Goal: Information Seeking & Learning: Learn about a topic

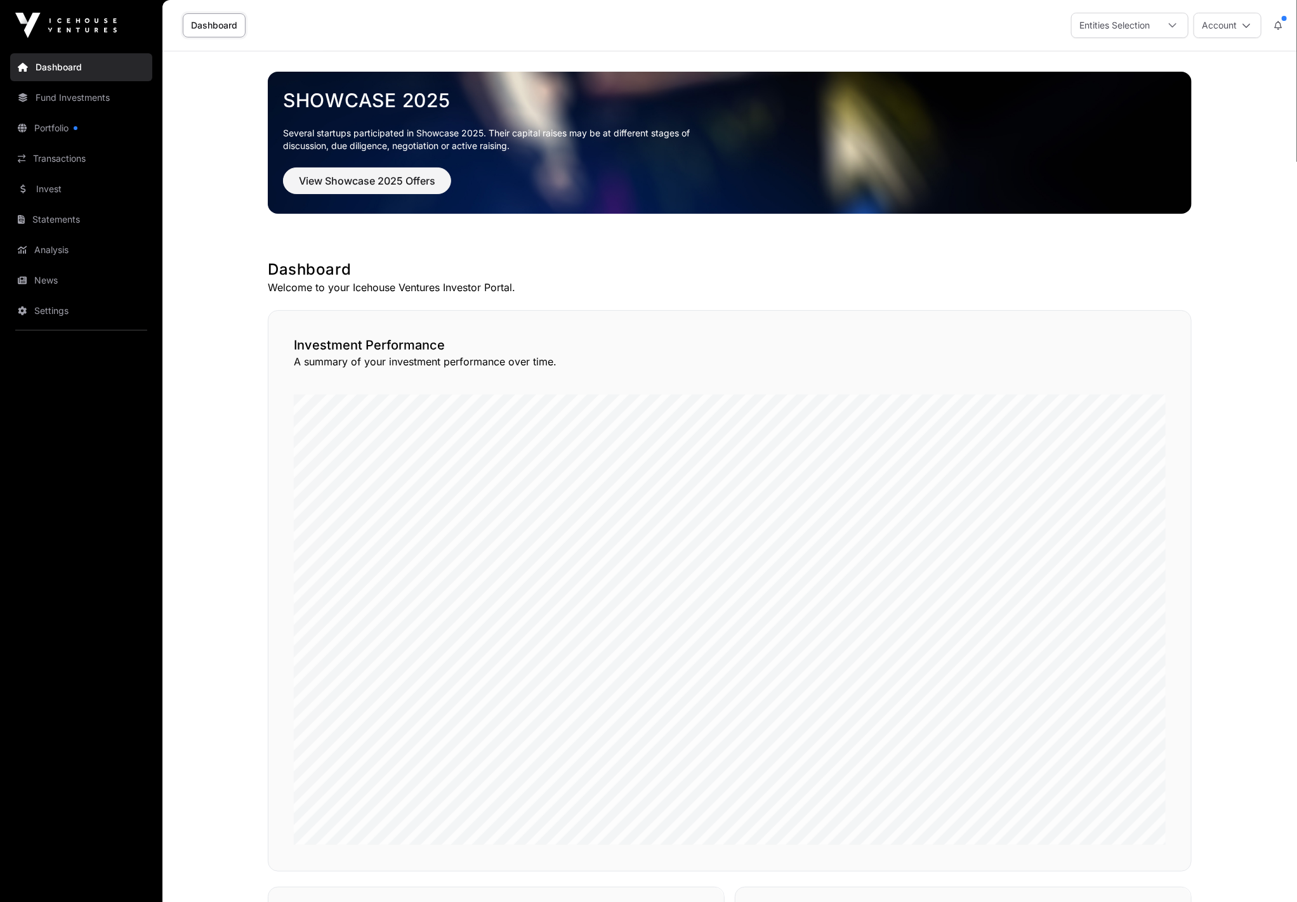
click at [1248, 24] on icon at bounding box center [1246, 25] width 9 height 9
click at [1158, 121] on span "Settings" at bounding box center [1147, 125] width 34 height 13
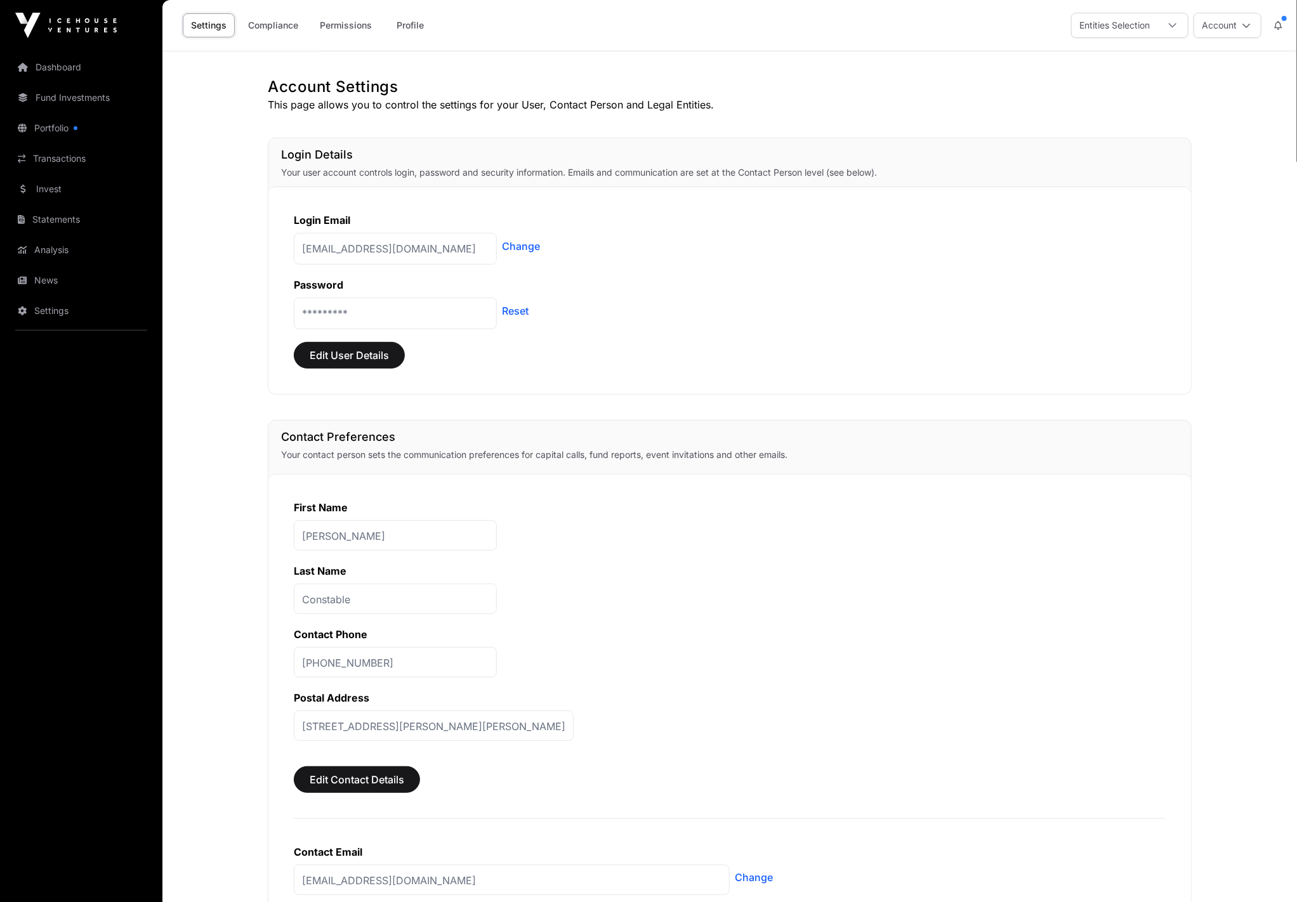
click at [58, 129] on link "Portfolio" at bounding box center [81, 128] width 142 height 28
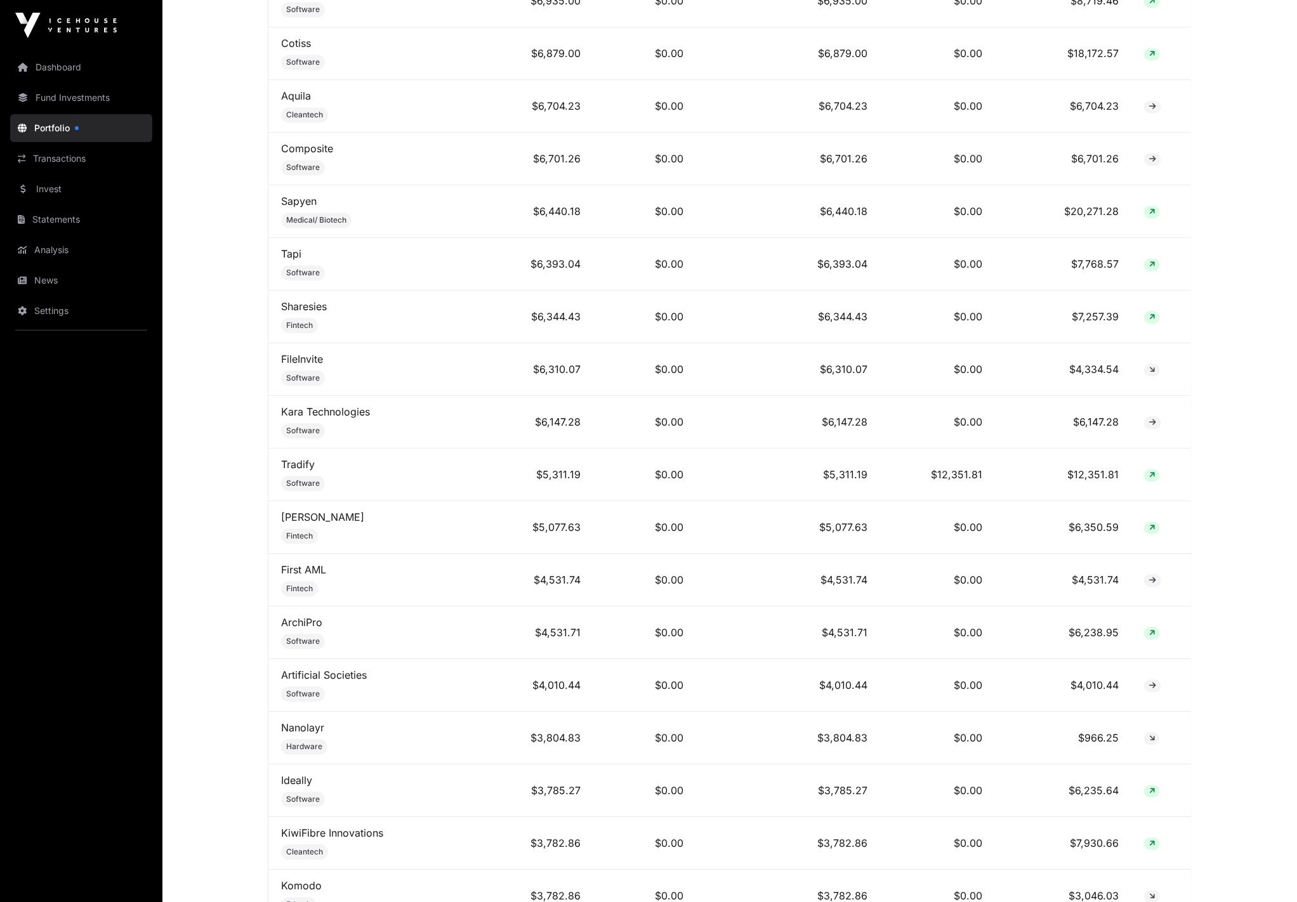
scroll to position [1762, 0]
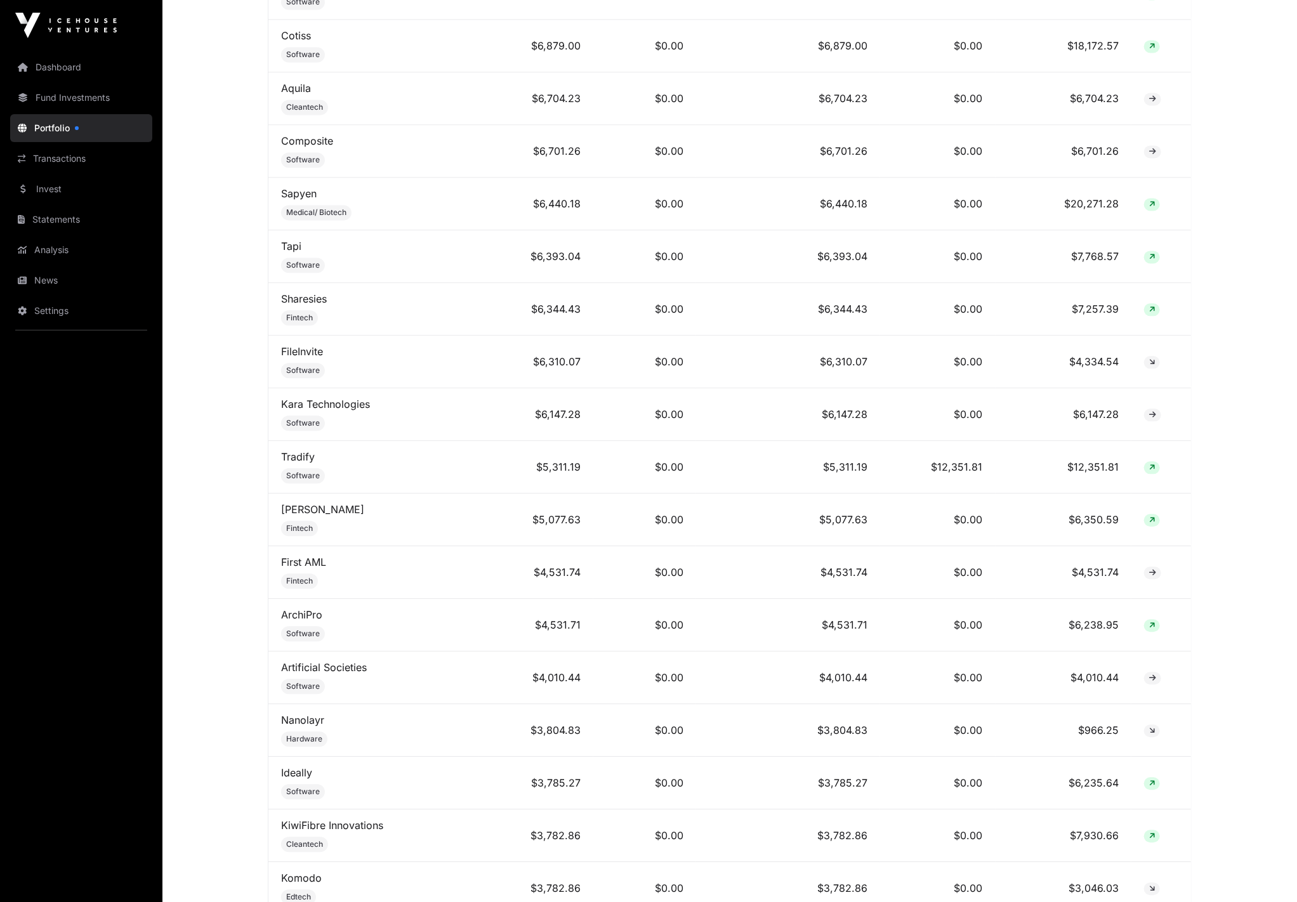
click at [1155, 464] on icon at bounding box center [1152, 468] width 6 height 8
click at [1152, 464] on icon at bounding box center [1152, 468] width 6 height 8
click at [574, 463] on td "$5,311.19" at bounding box center [536, 467] width 115 height 53
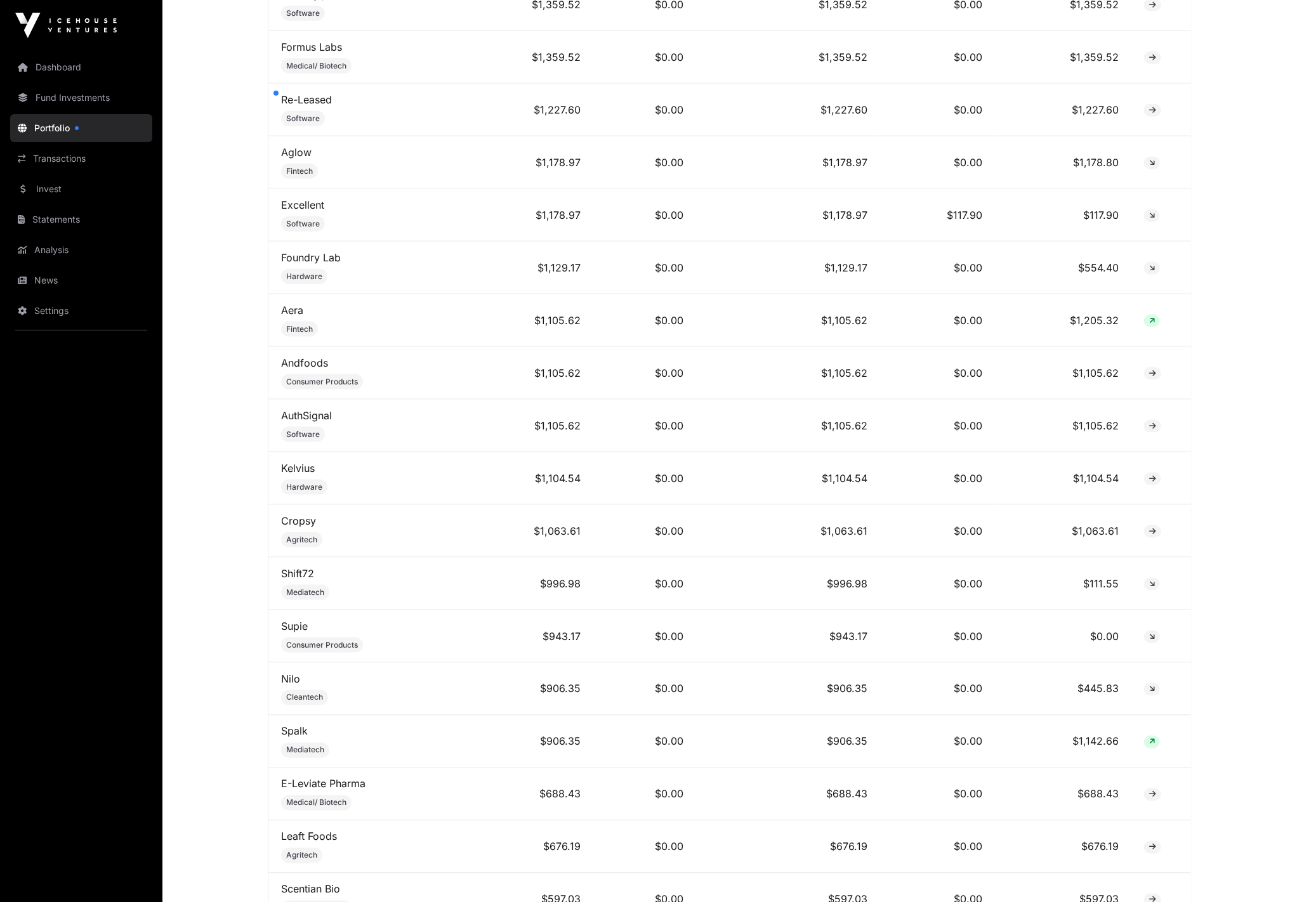
scroll to position [4170, 0]
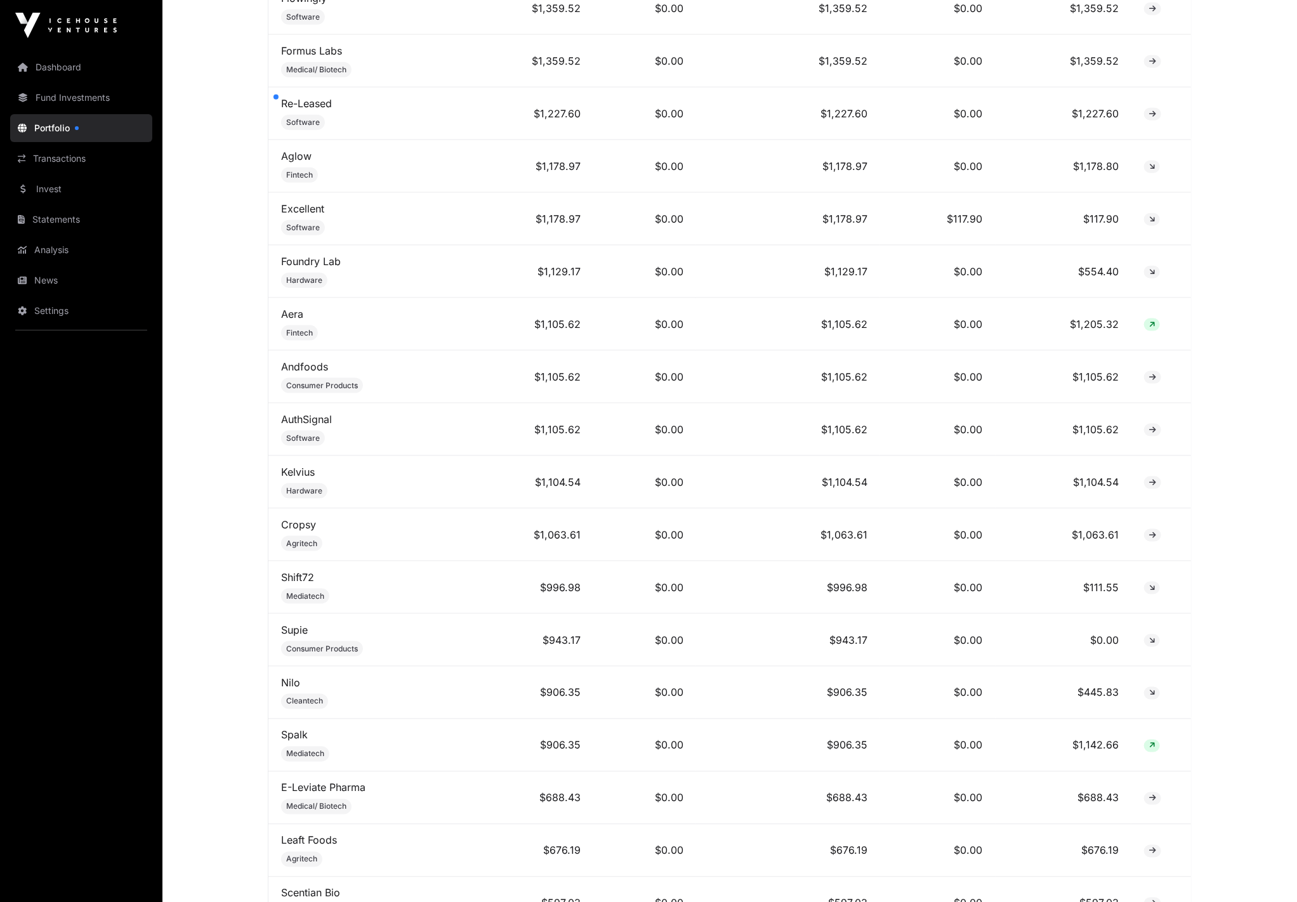
click at [299, 202] on link "Excellent" at bounding box center [302, 208] width 43 height 13
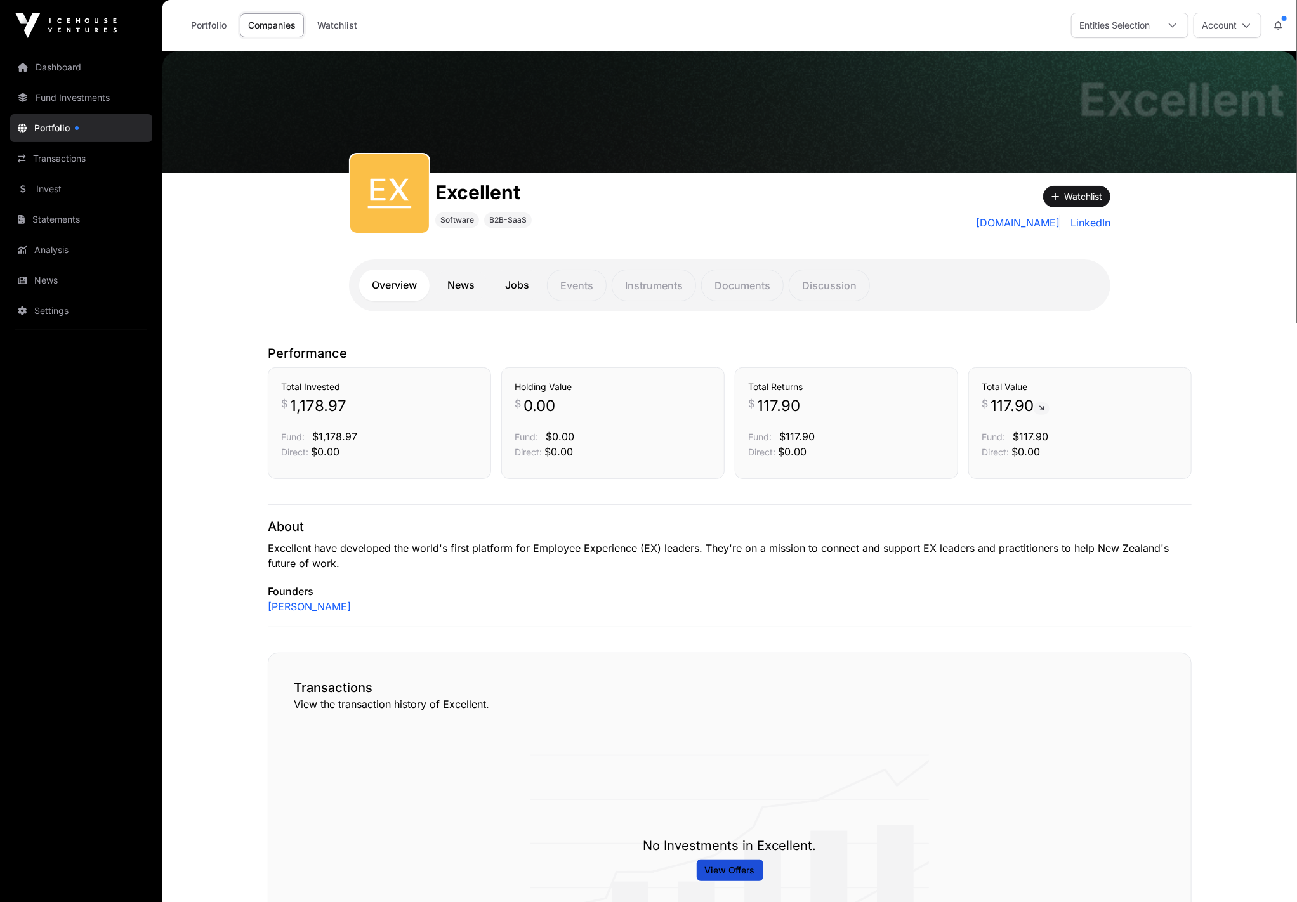
scroll to position [1, 0]
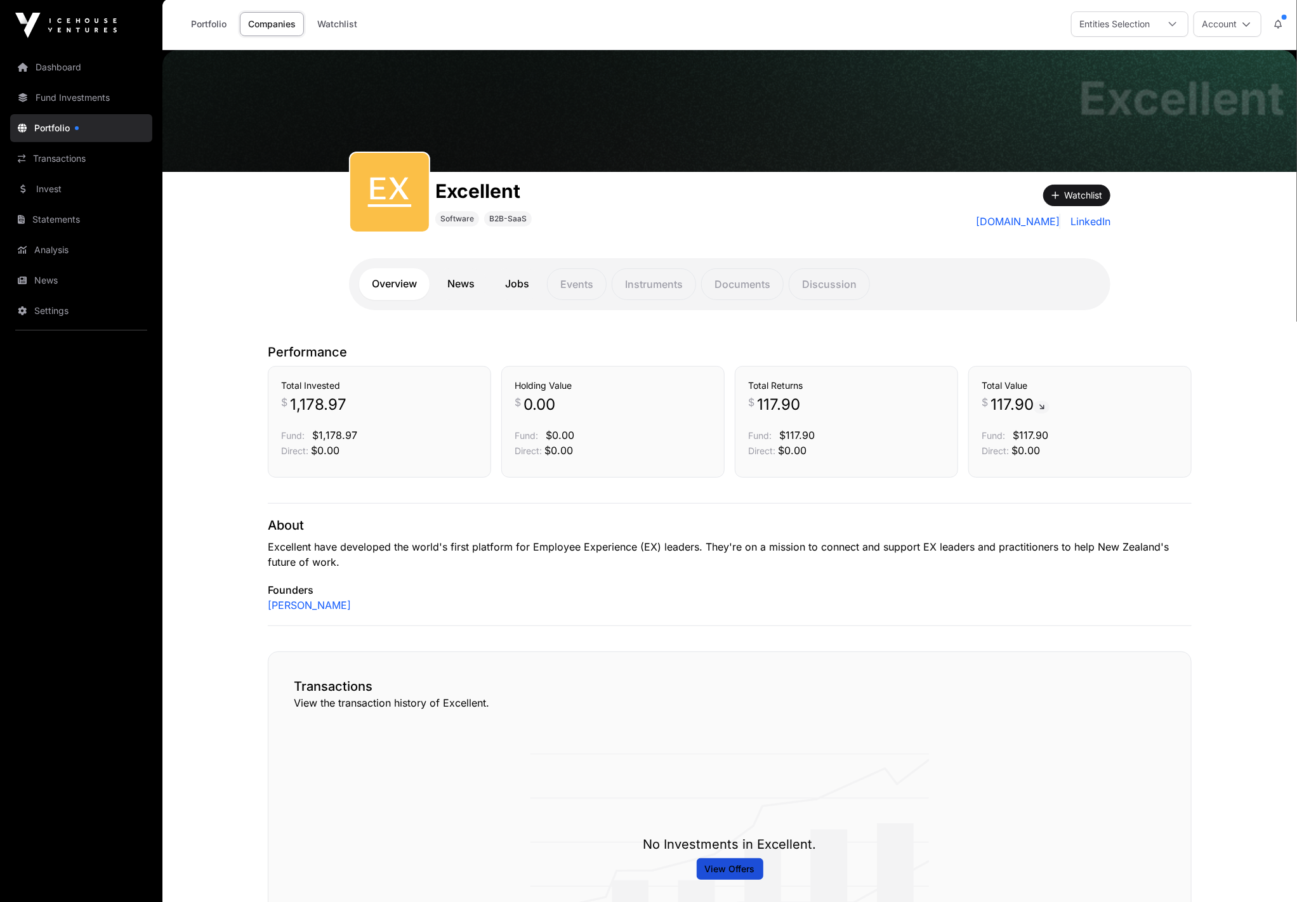
click at [466, 553] on p "Excellent have developed the world's first platform for Employee Experience (EX…" at bounding box center [730, 554] width 924 height 30
click at [486, 560] on p "Excellent have developed the world's first platform for Employee Experience (EX…" at bounding box center [730, 554] width 924 height 30
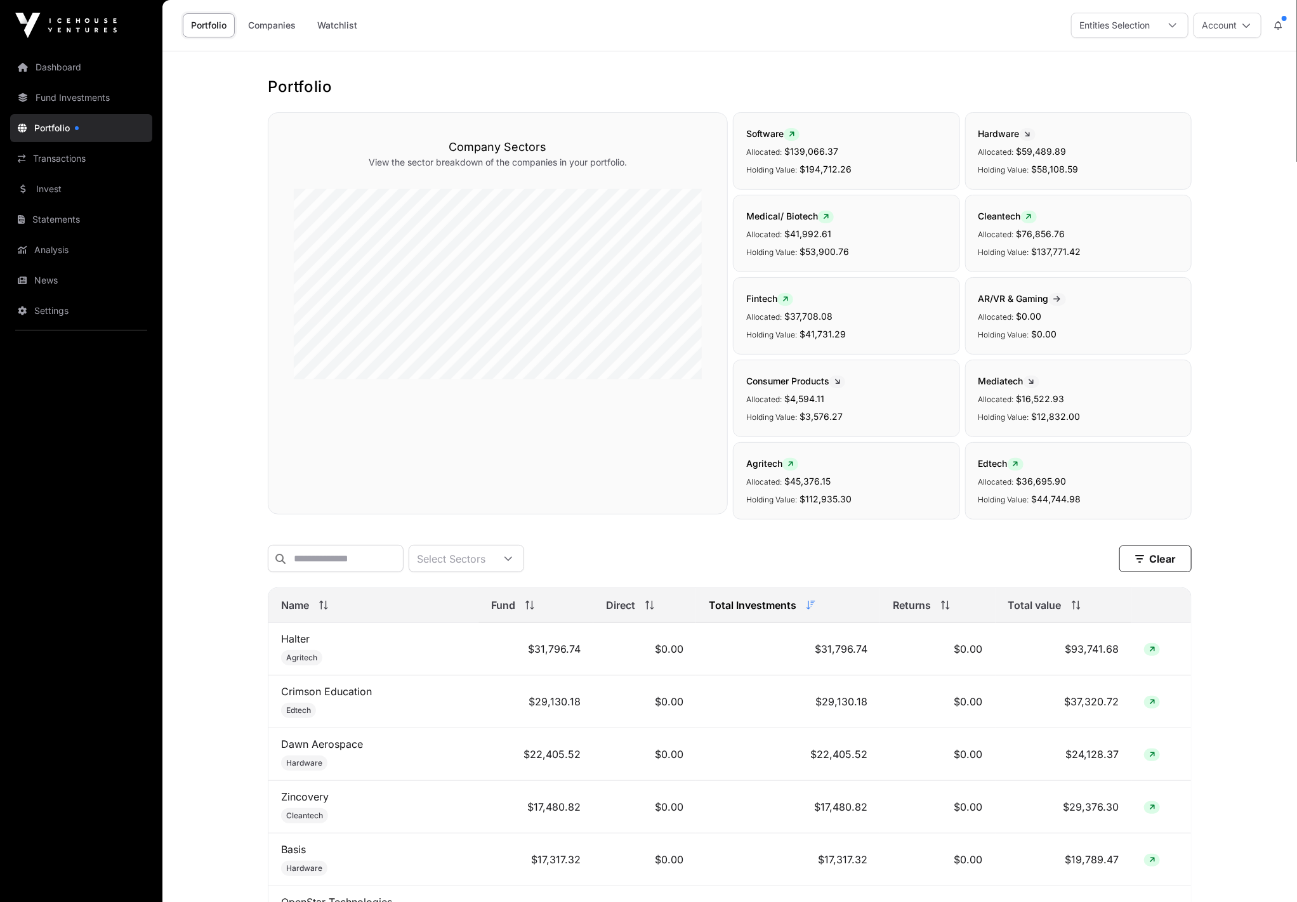
click at [287, 600] on span "Name" at bounding box center [295, 605] width 28 height 15
click at [289, 600] on span "Name" at bounding box center [295, 605] width 28 height 15
click at [1246, 24] on icon at bounding box center [1247, 25] width 9 height 9
click at [1283, 25] on button at bounding box center [1279, 25] width 23 height 24
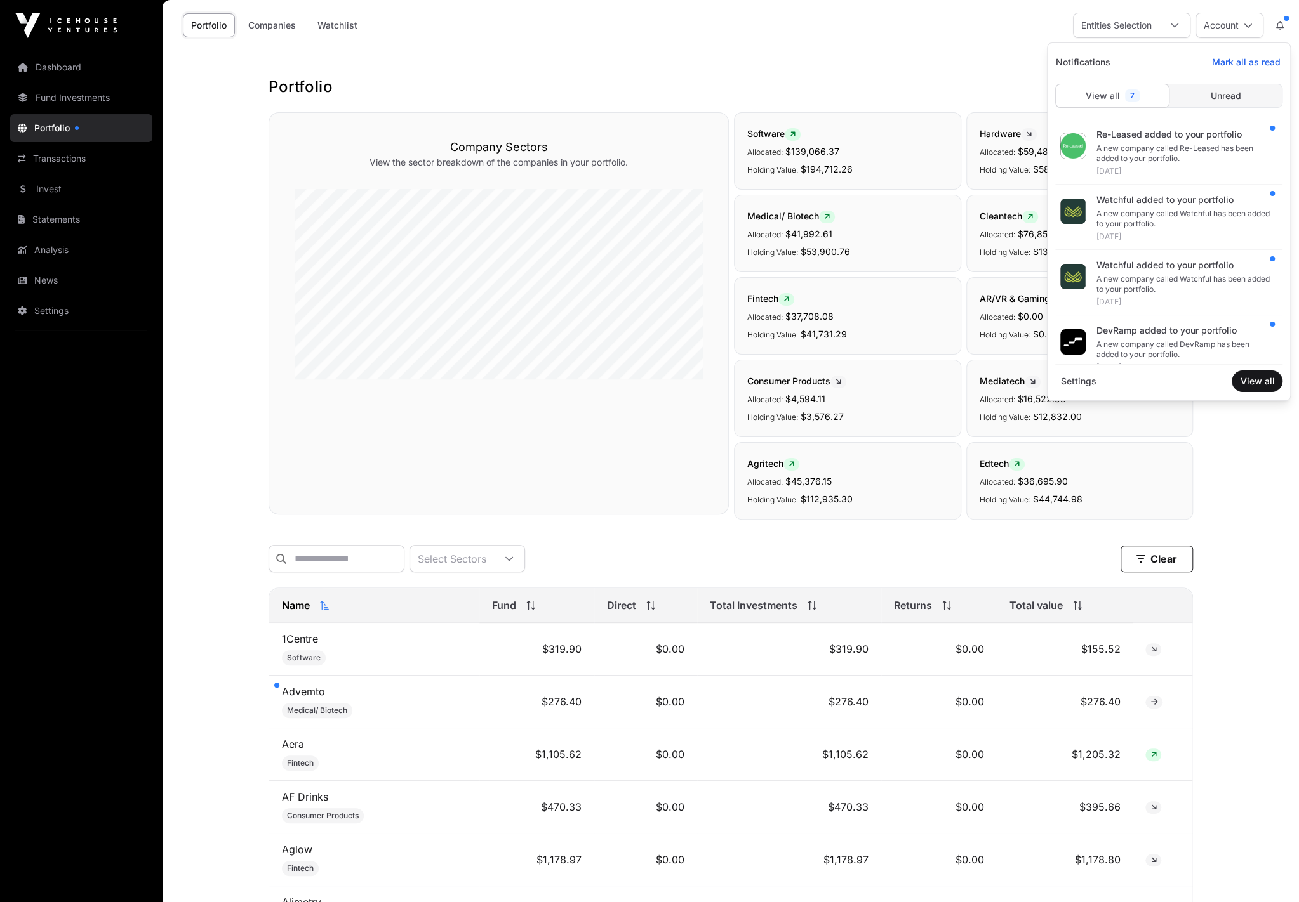
click at [1167, 154] on div "A new company called Re-Leased has been added to your portfolio." at bounding box center [1183, 153] width 176 height 20
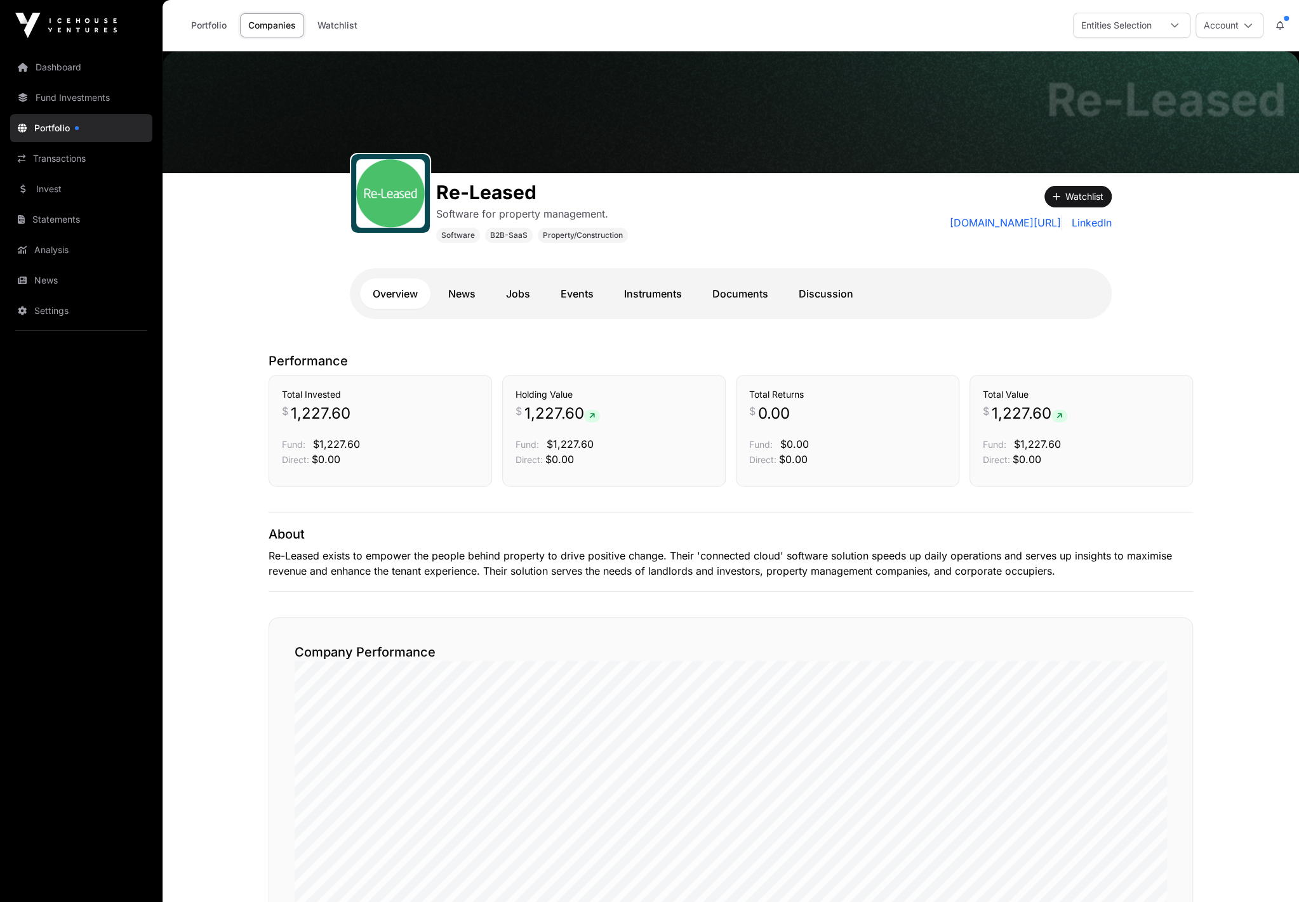
click at [1281, 26] on icon at bounding box center [1280, 25] width 8 height 9
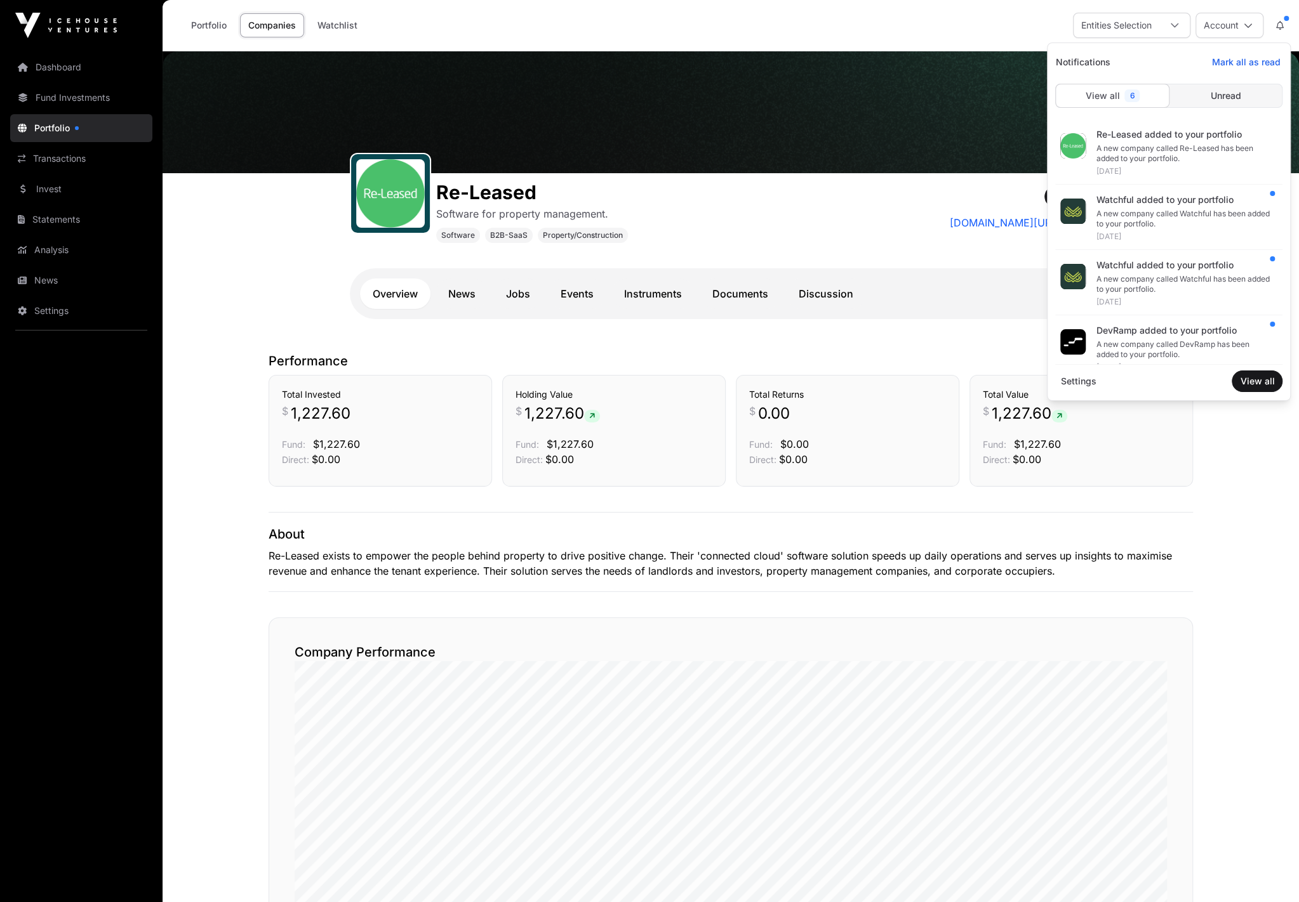
click at [1165, 219] on div "A new company called Watchful has been added to your portfolio." at bounding box center [1183, 219] width 176 height 20
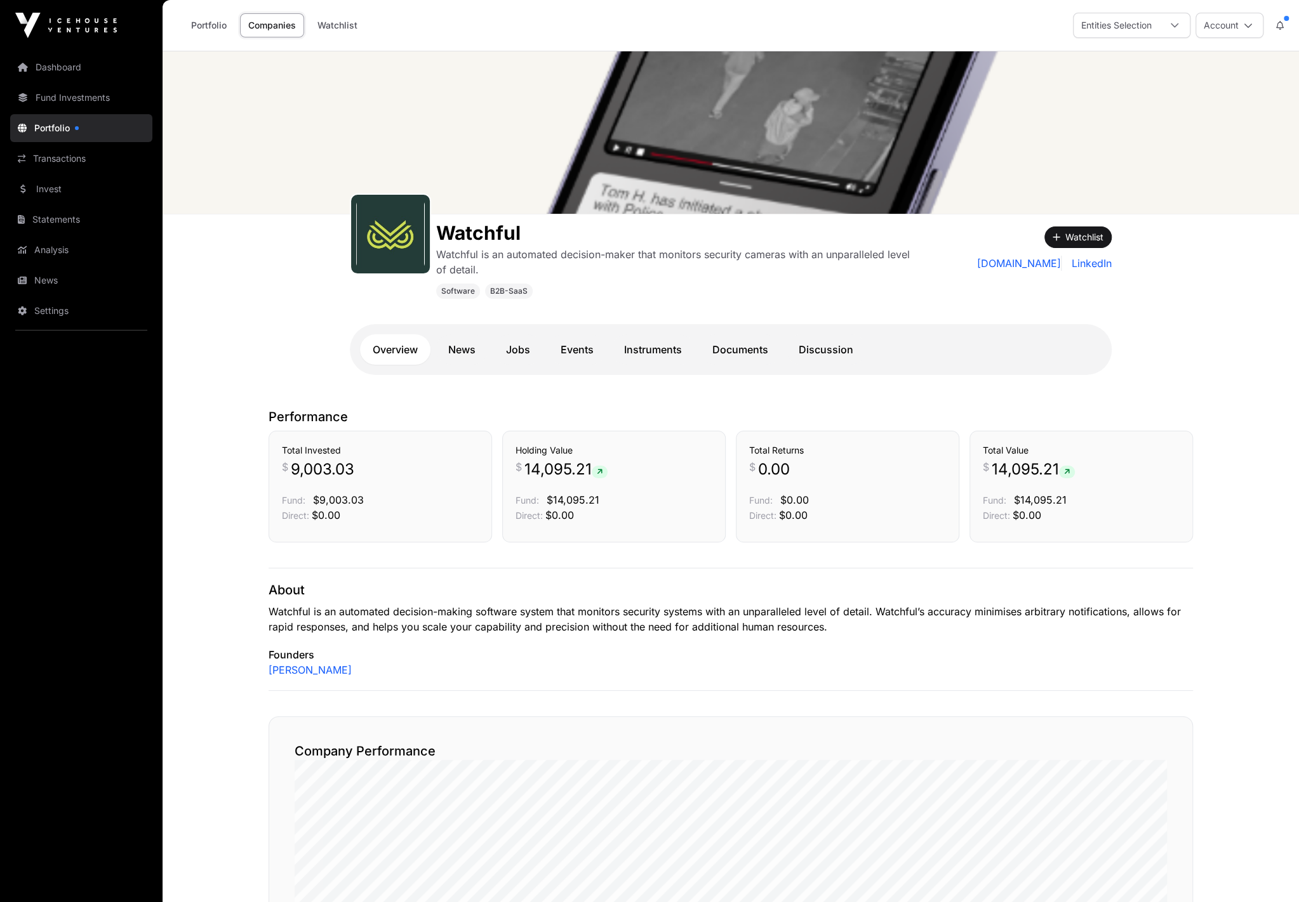
click at [1281, 22] on icon at bounding box center [1280, 25] width 8 height 9
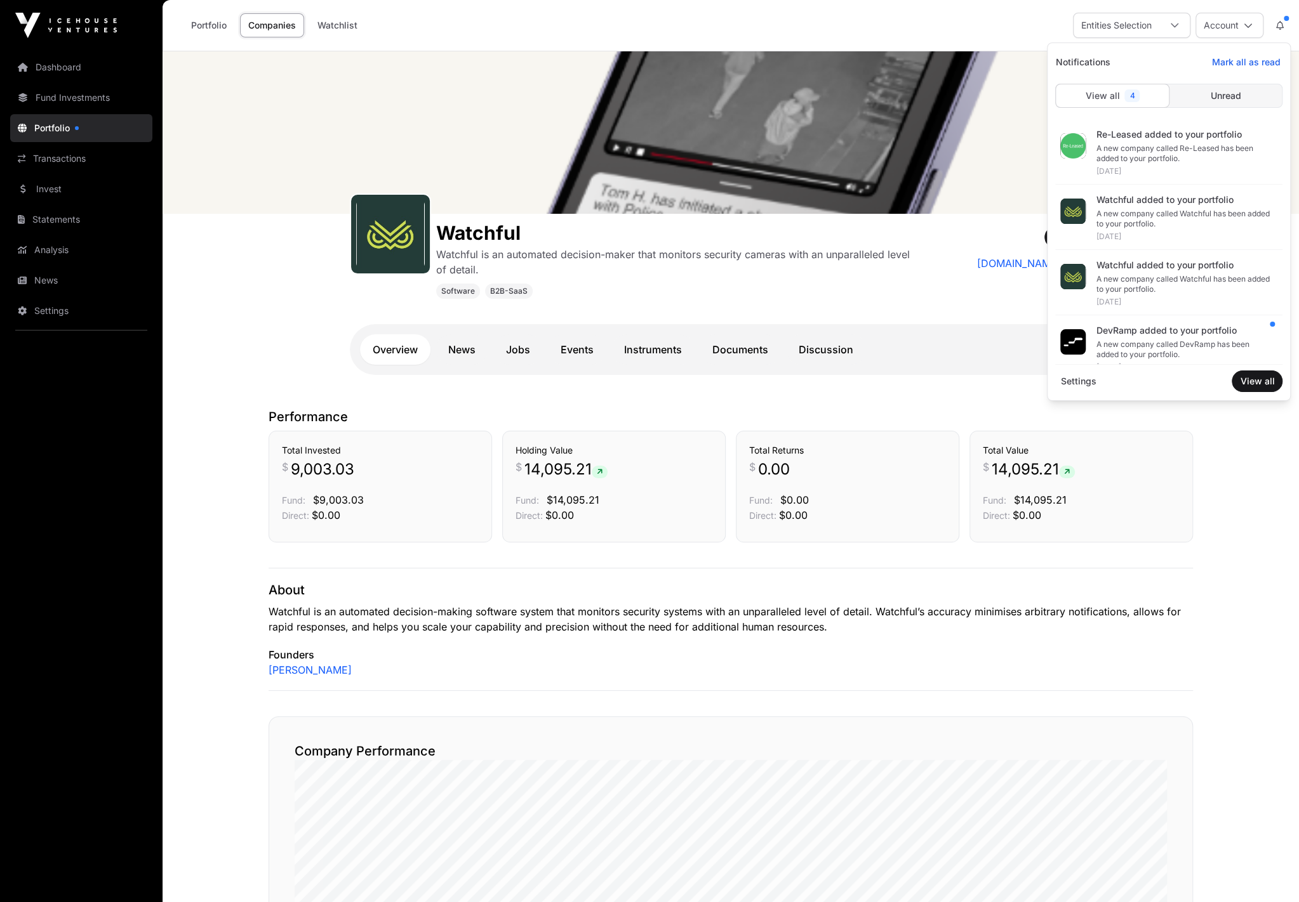
click at [1169, 331] on div "DevRamp added to your portfolio" at bounding box center [1183, 330] width 176 height 13
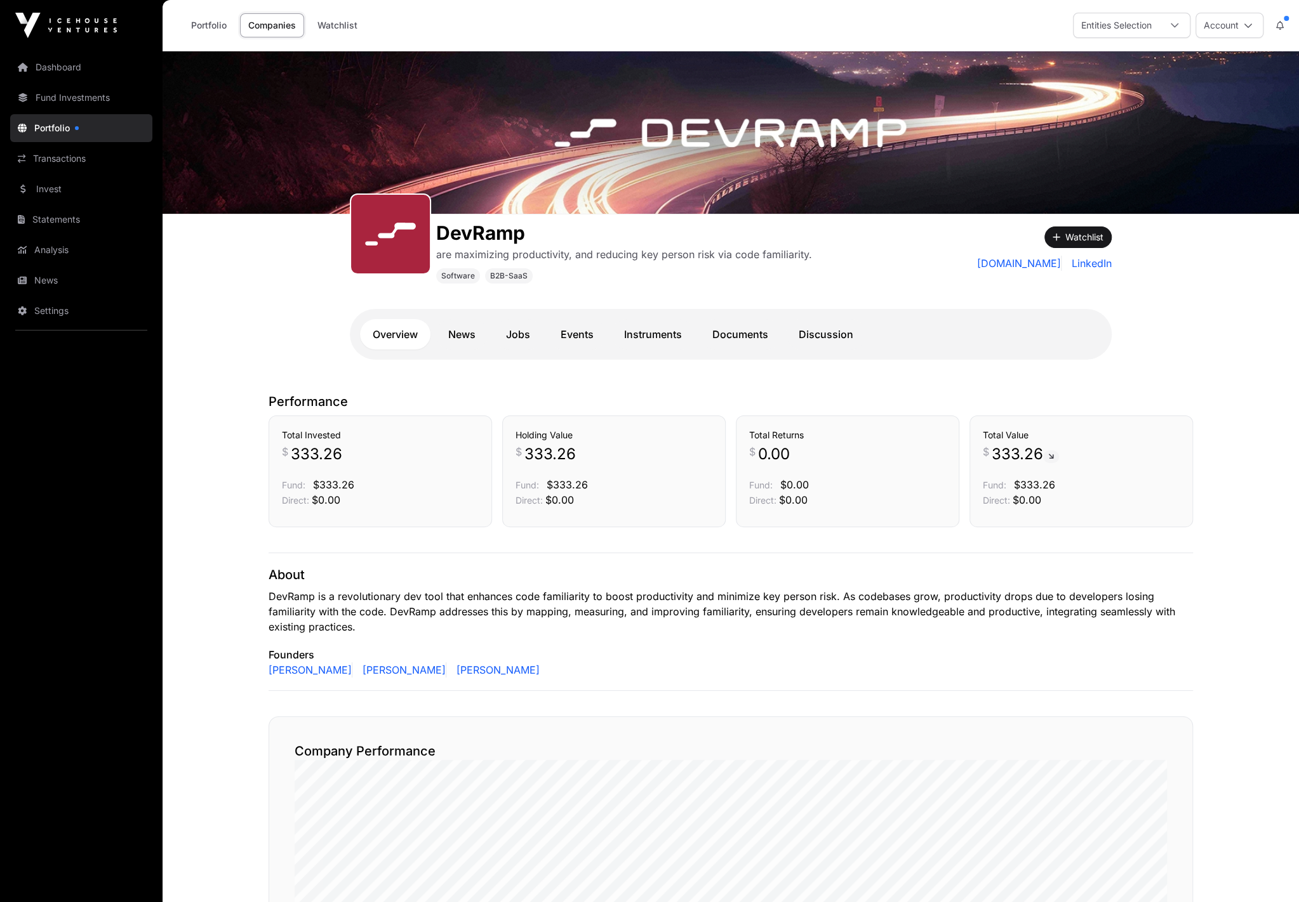
click at [1281, 19] on button at bounding box center [1279, 25] width 23 height 24
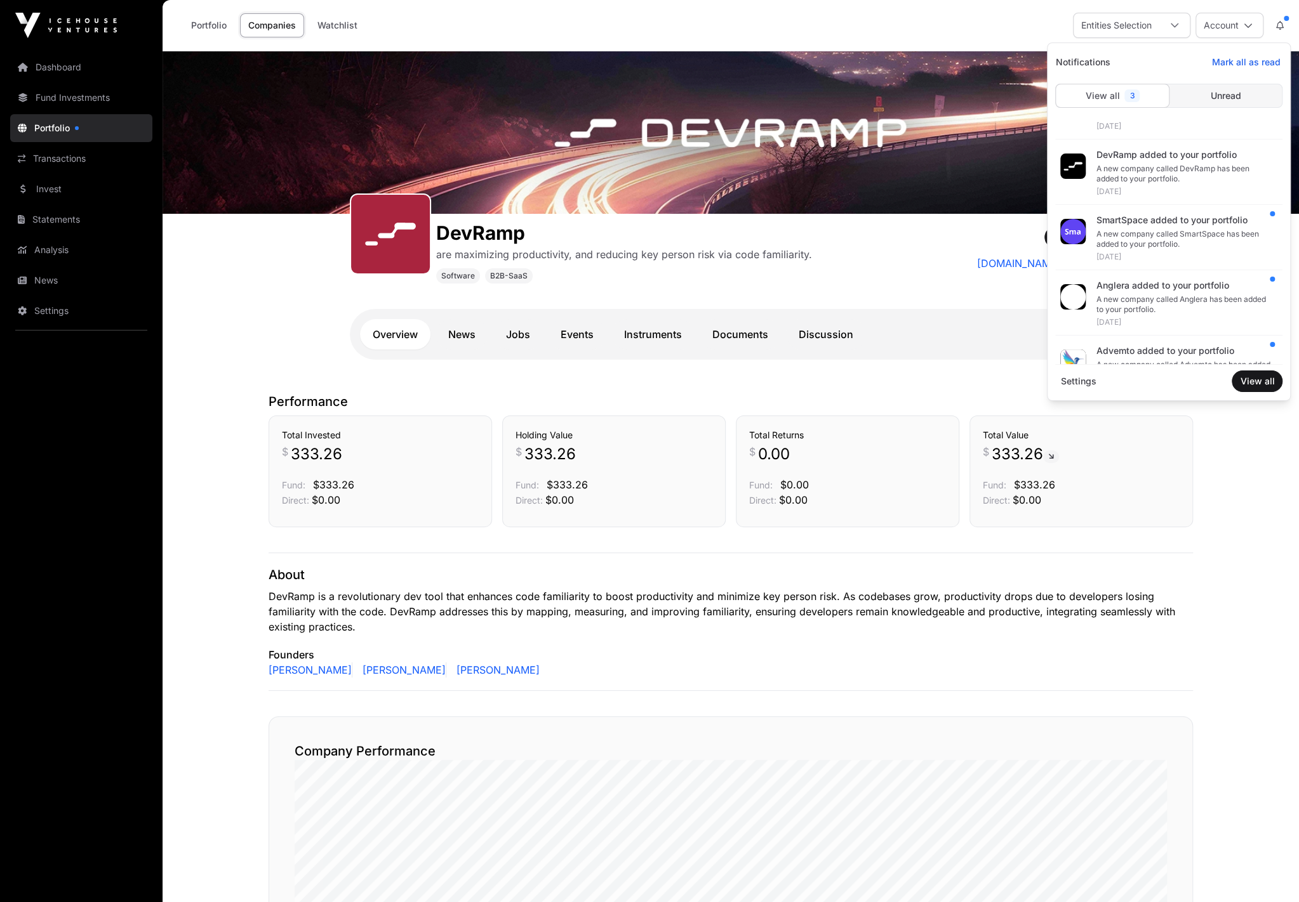
scroll to position [177, 0]
click at [1154, 223] on div "SmartSpace added to your portfolio" at bounding box center [1183, 219] width 176 height 13
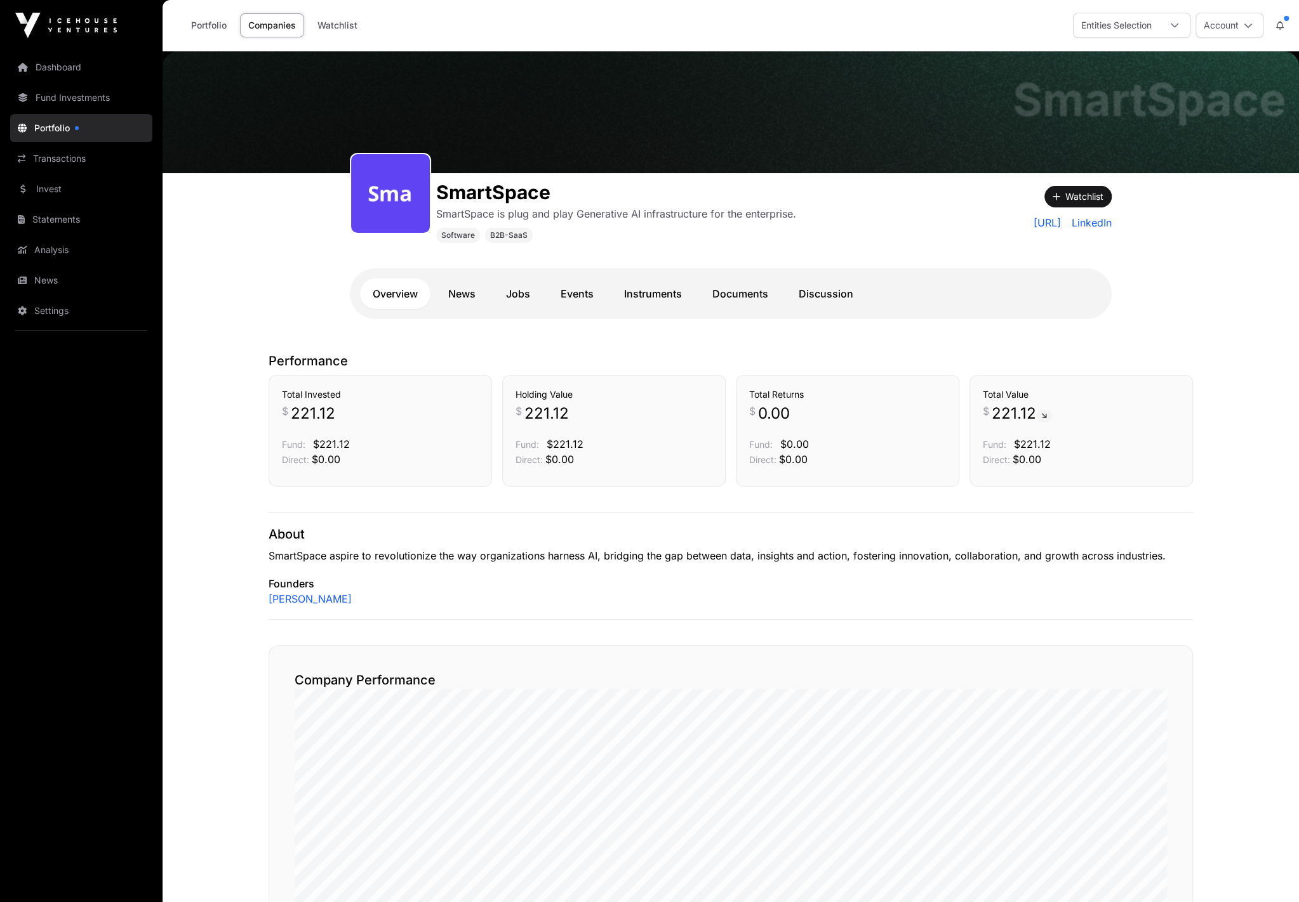
click at [1280, 24] on icon at bounding box center [1280, 25] width 8 height 9
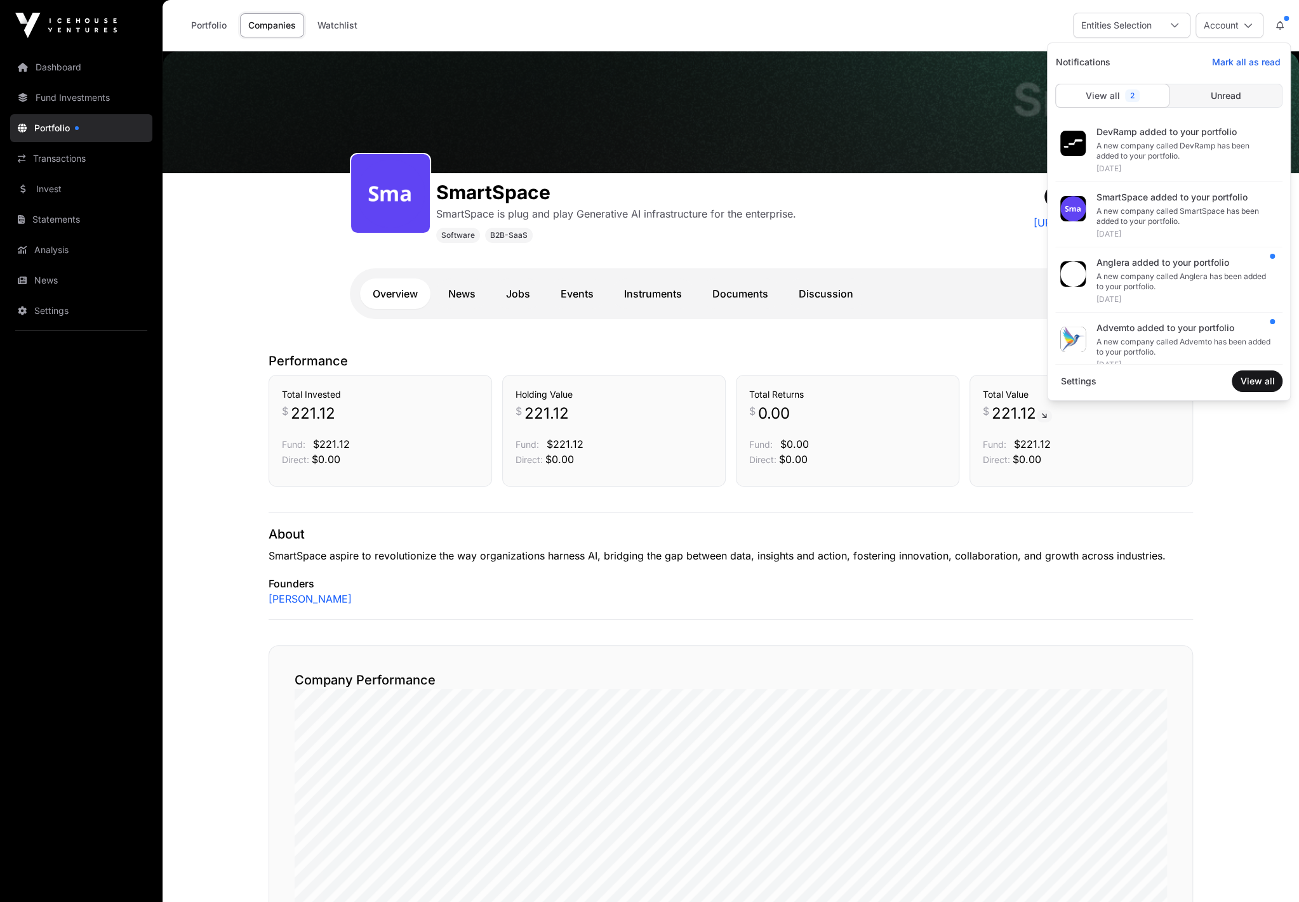
scroll to position [212, 0]
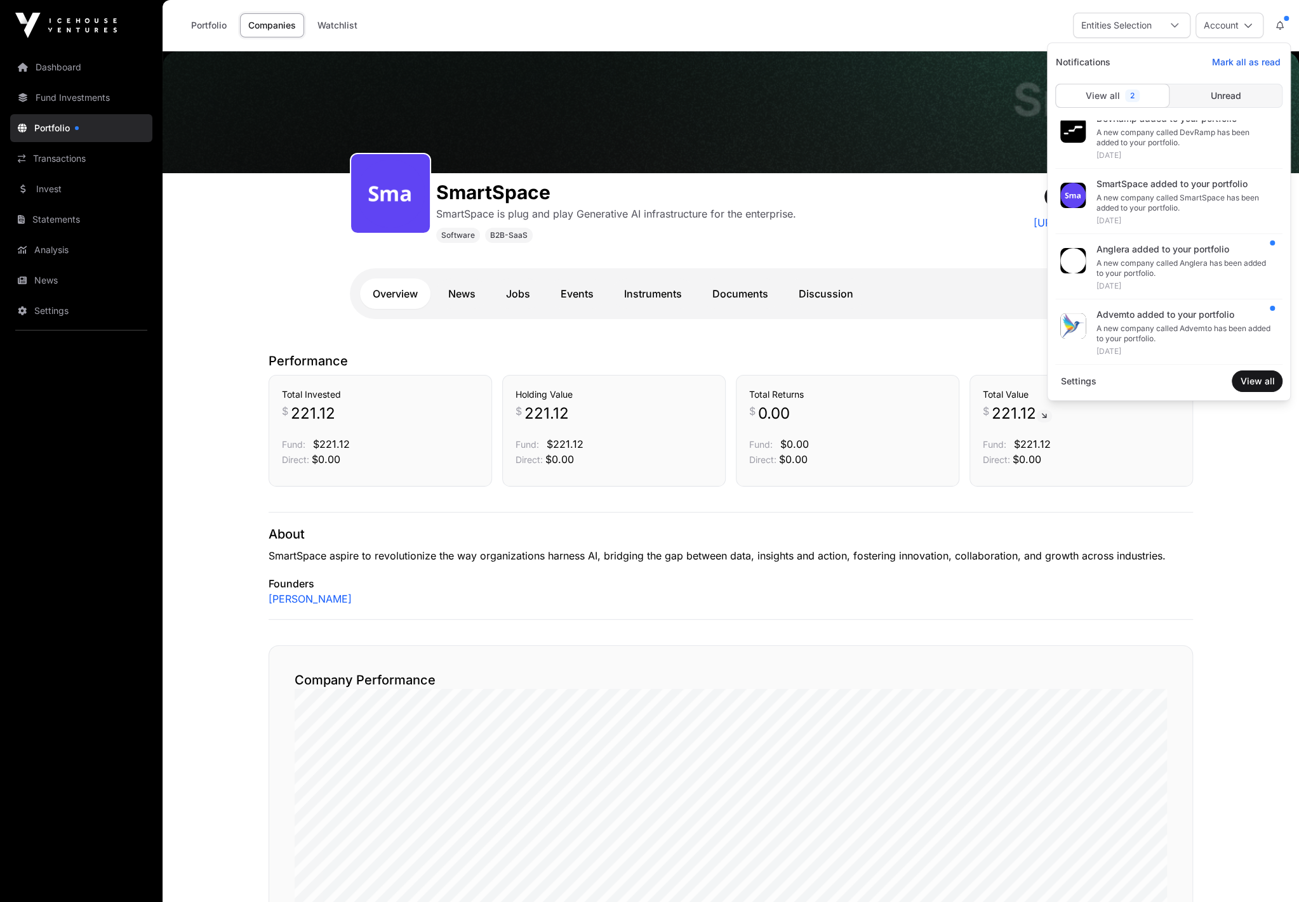
click at [1159, 260] on div "A new company called Anglera has been added to your portfolio." at bounding box center [1183, 268] width 176 height 20
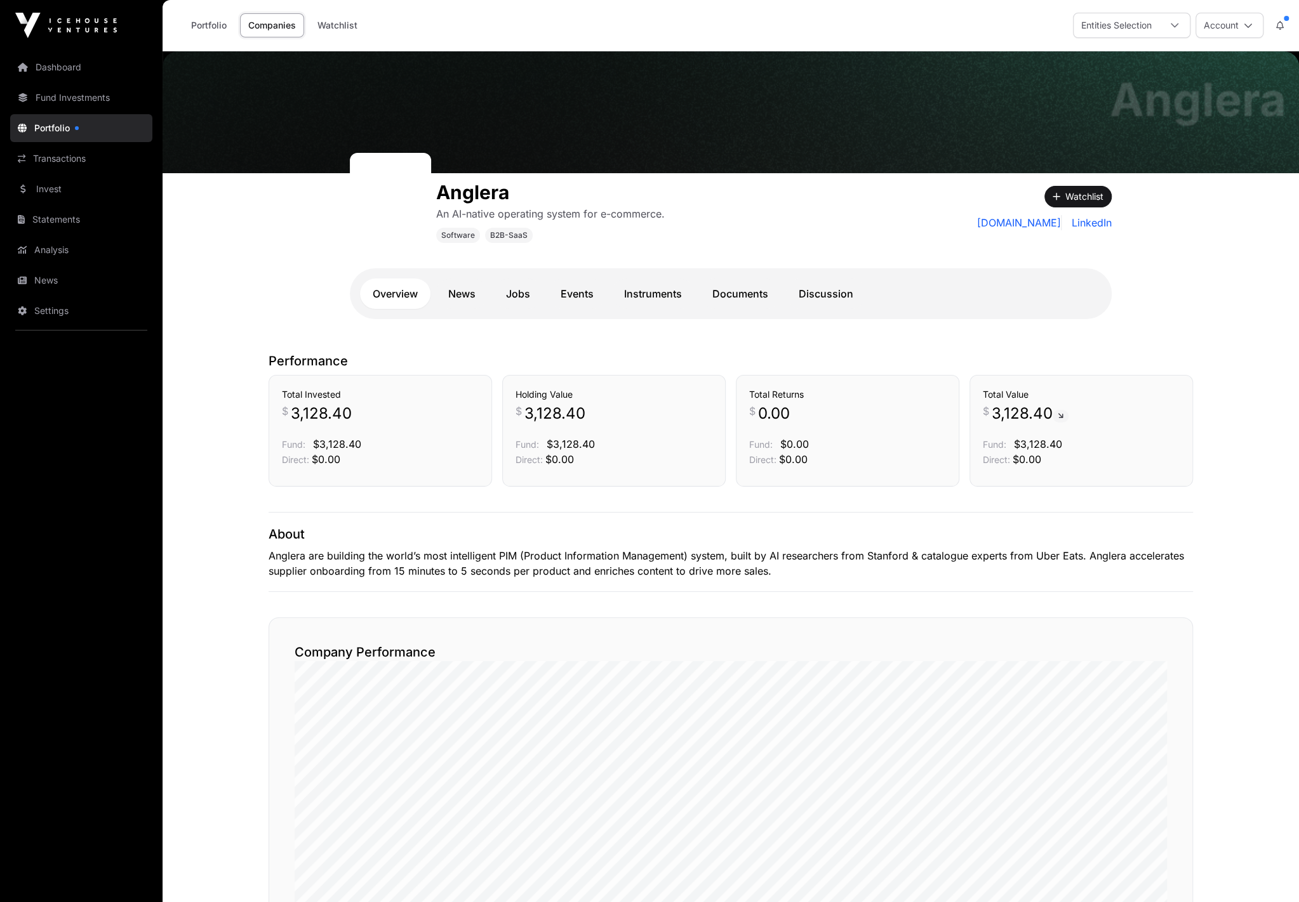
click at [1281, 22] on icon at bounding box center [1280, 25] width 8 height 9
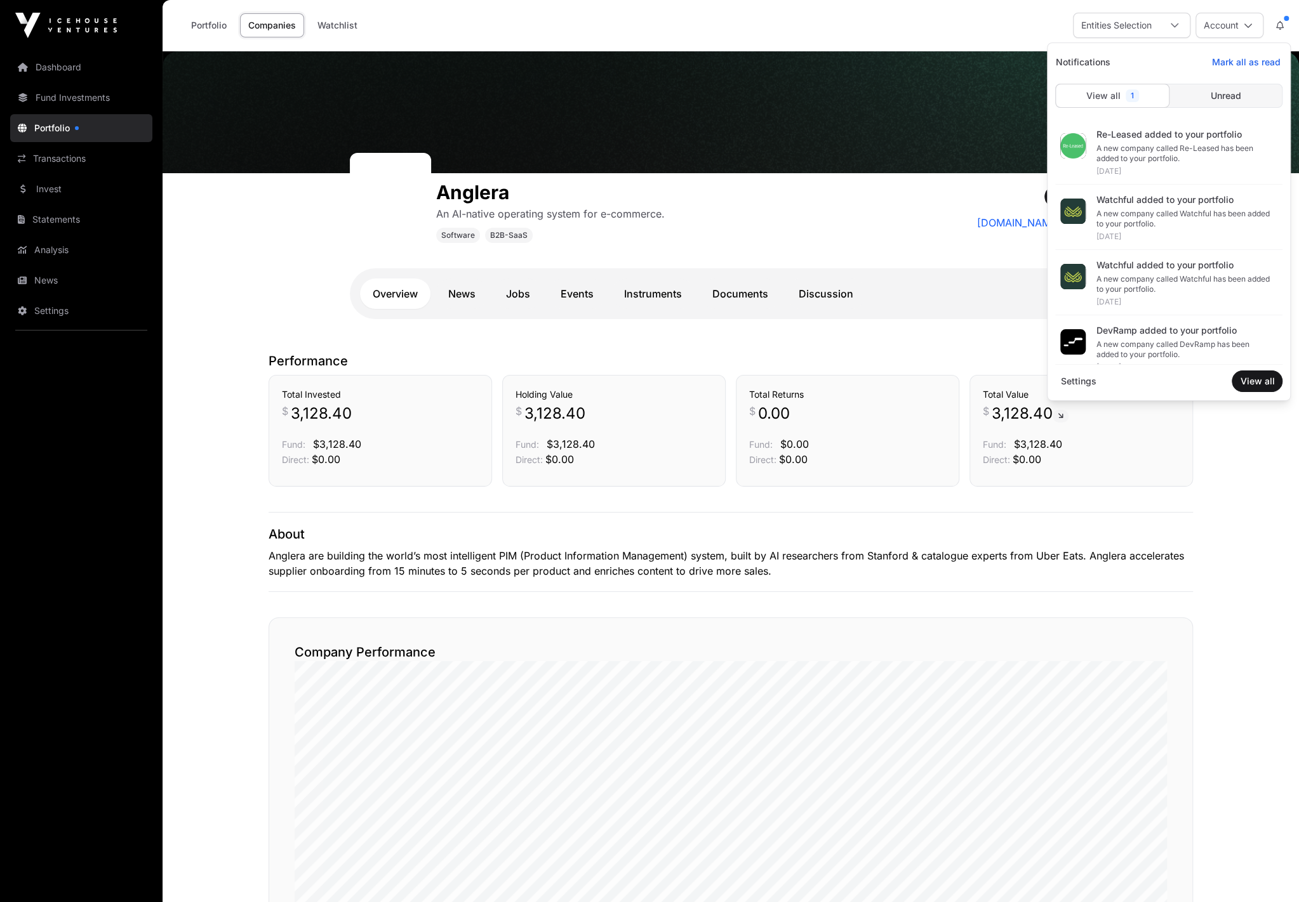
scroll to position [212, 0]
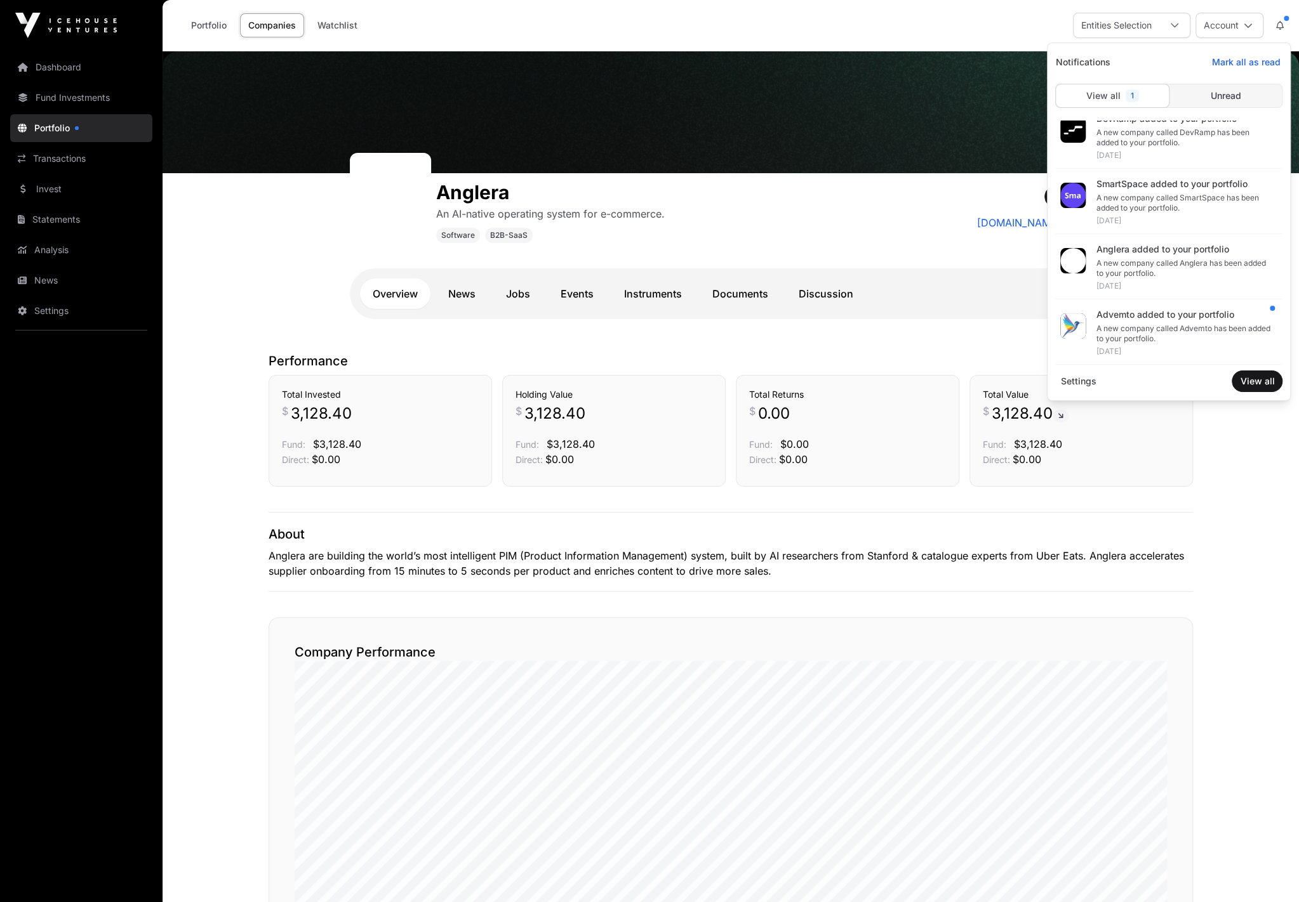
click at [1168, 331] on div "A new company called Advemto has been added to your portfolio." at bounding box center [1183, 334] width 176 height 20
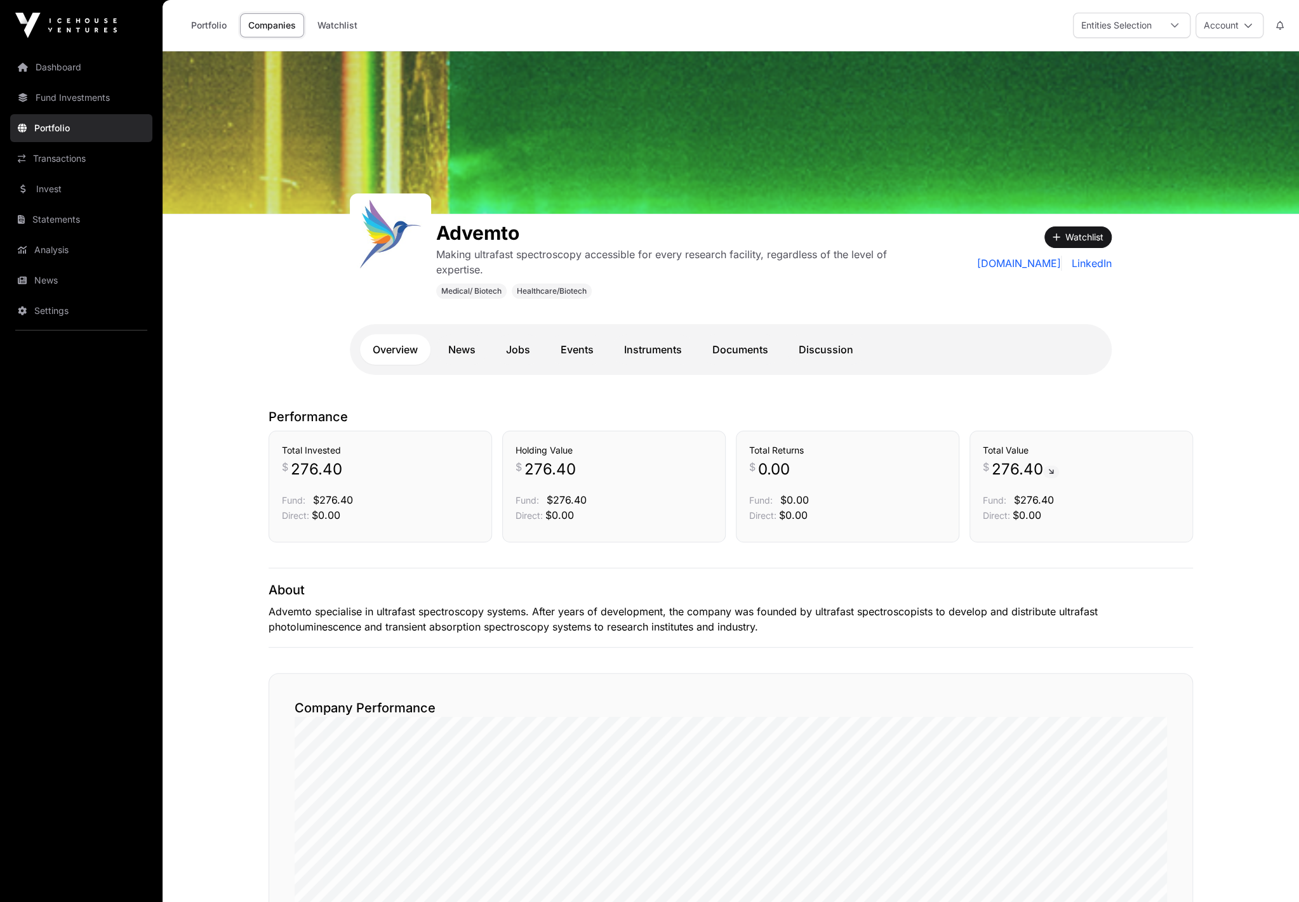
click at [272, 22] on link "Companies" at bounding box center [272, 25] width 64 height 24
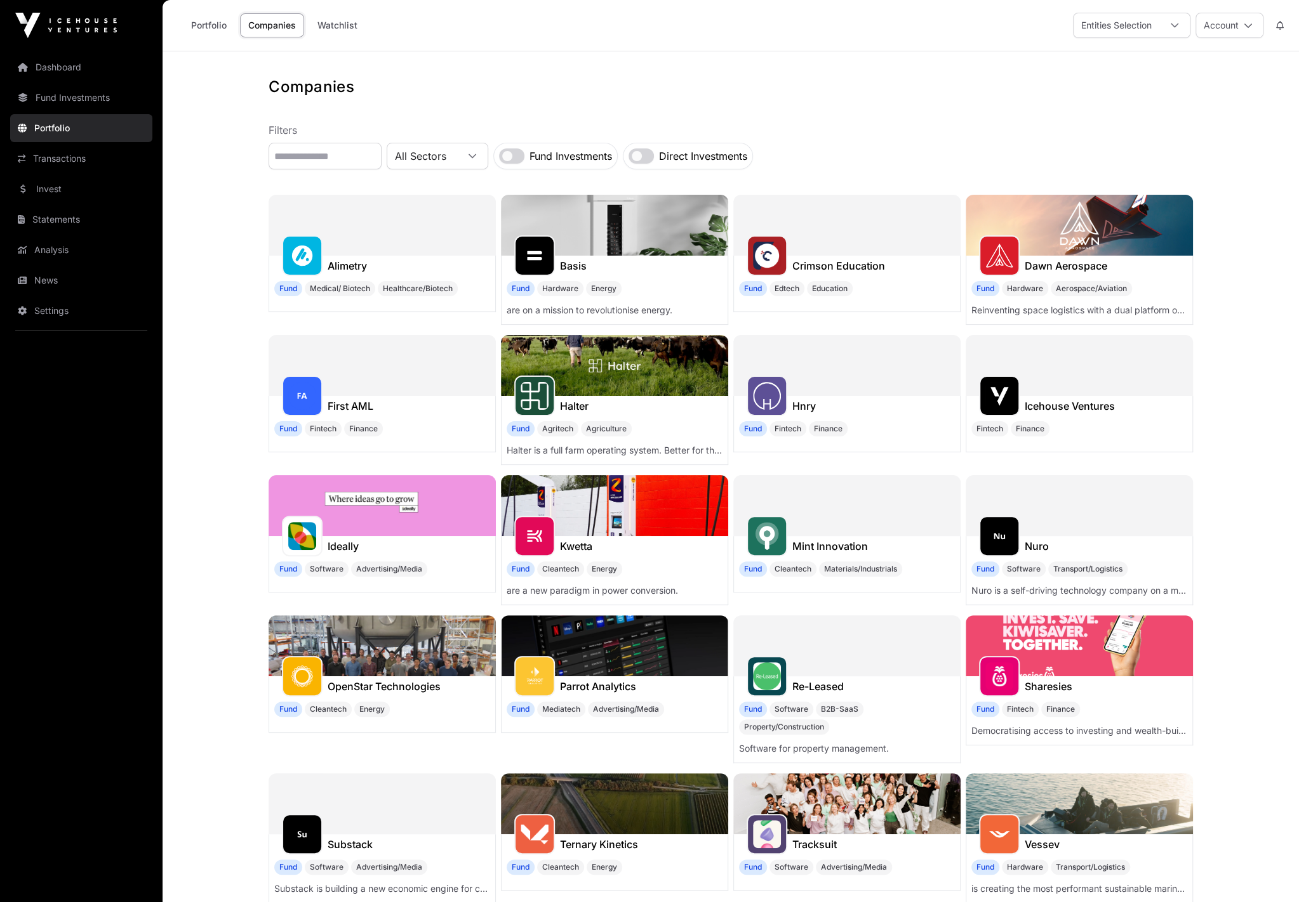
click at [339, 25] on link "Watchlist" at bounding box center [337, 25] width 56 height 24
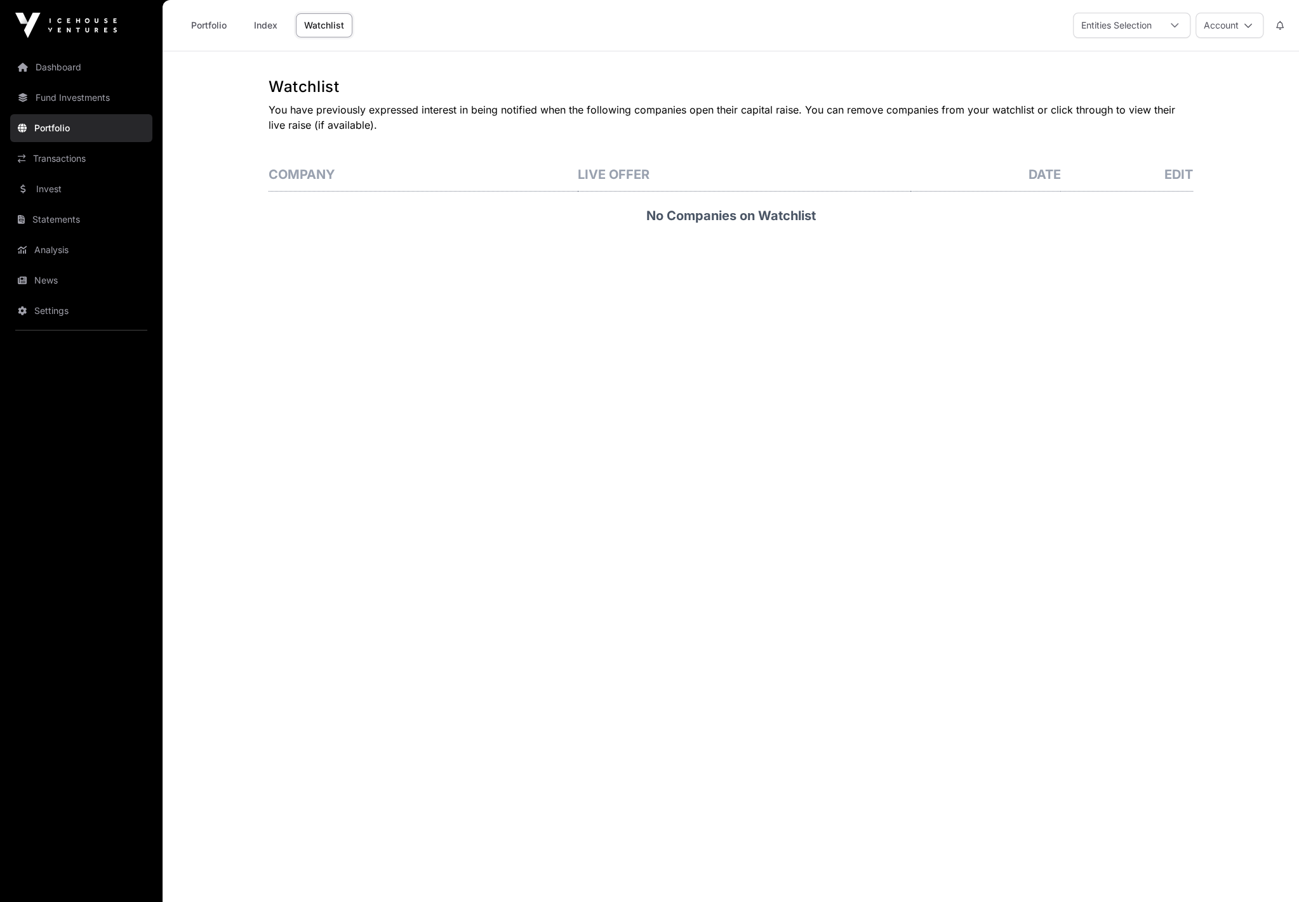
click at [270, 25] on link "Index" at bounding box center [265, 25] width 51 height 24
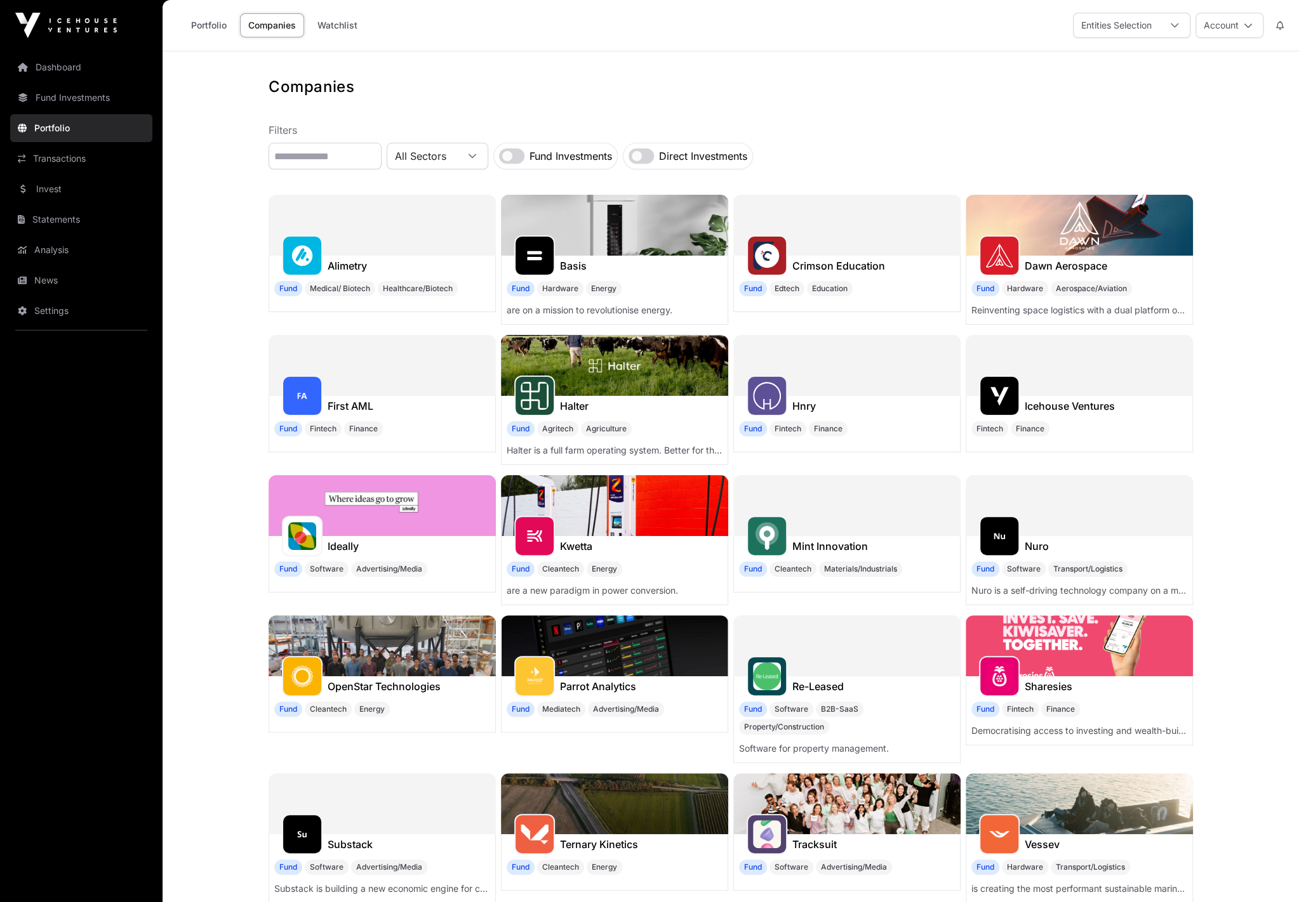
click at [199, 25] on link "Portfolio" at bounding box center [209, 25] width 52 height 24
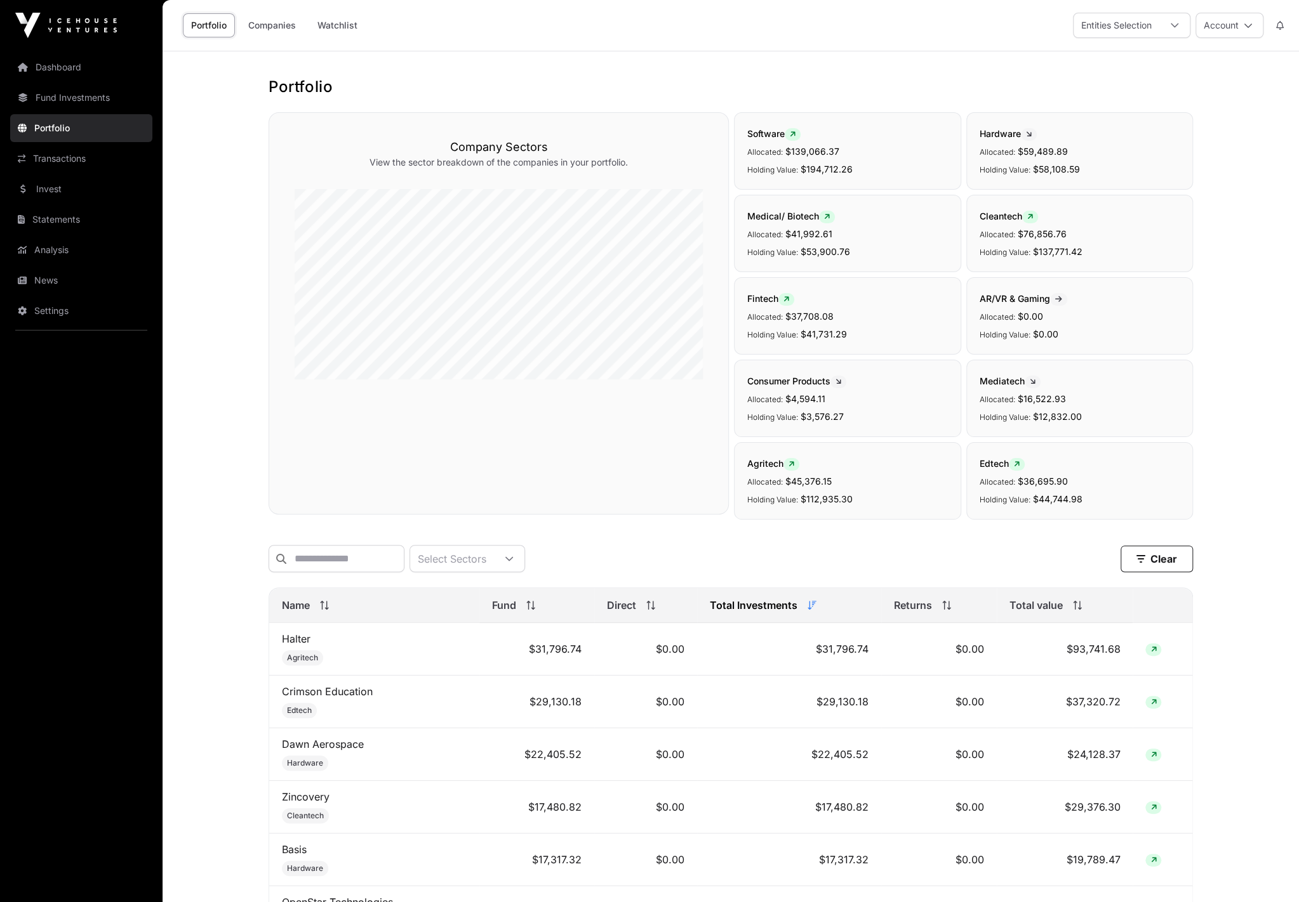
click at [328, 606] on icon at bounding box center [324, 605] width 9 height 9
click at [324, 598] on div "Name" at bounding box center [374, 605] width 185 height 15
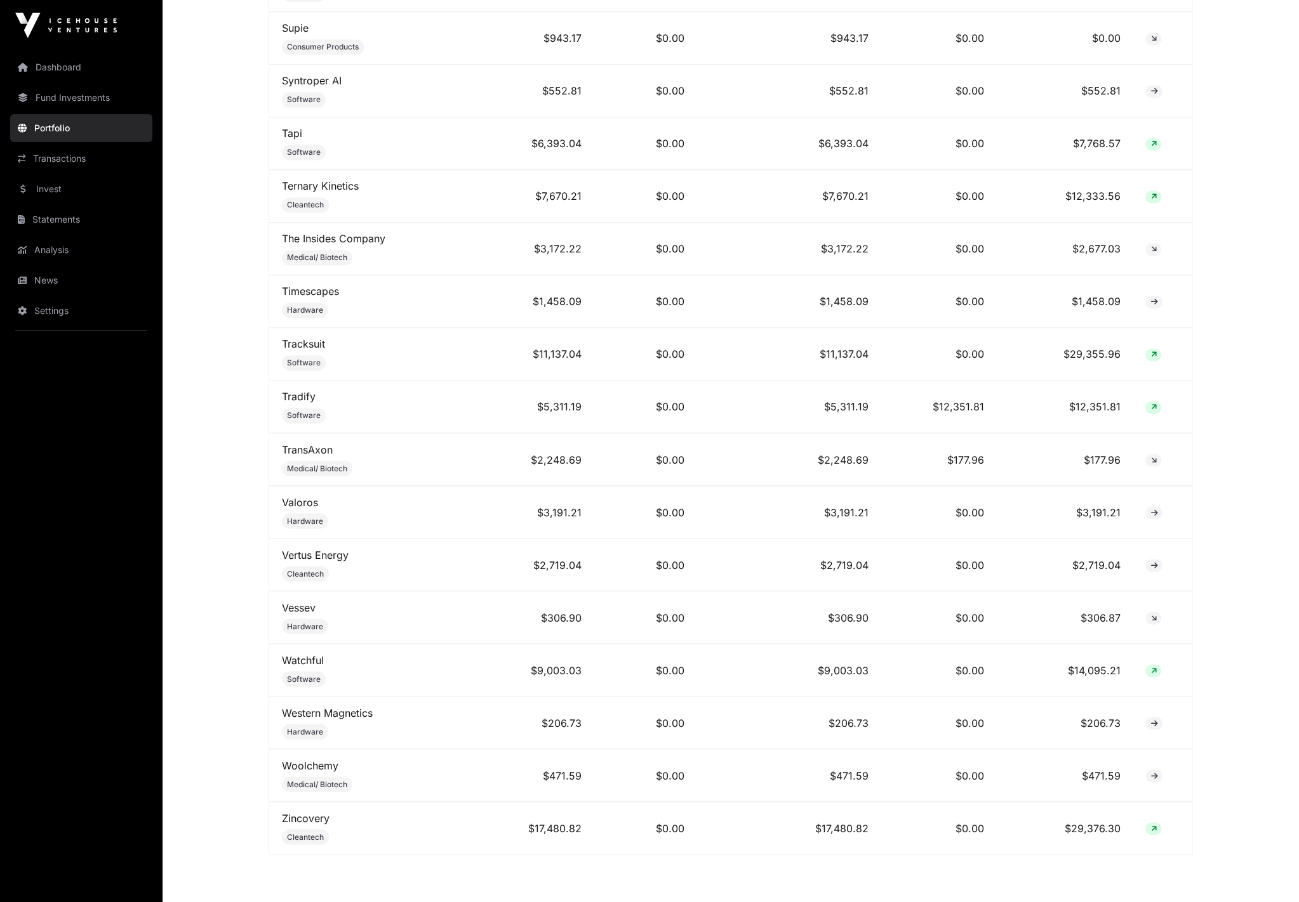
scroll to position [5396, 0]
